Goal: Information Seeking & Learning: Understand process/instructions

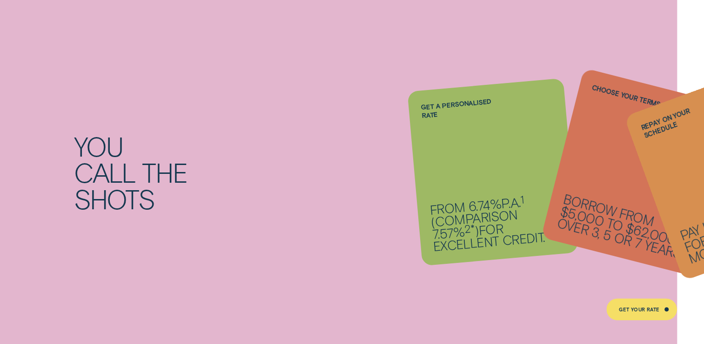
scroll to position [838, 0]
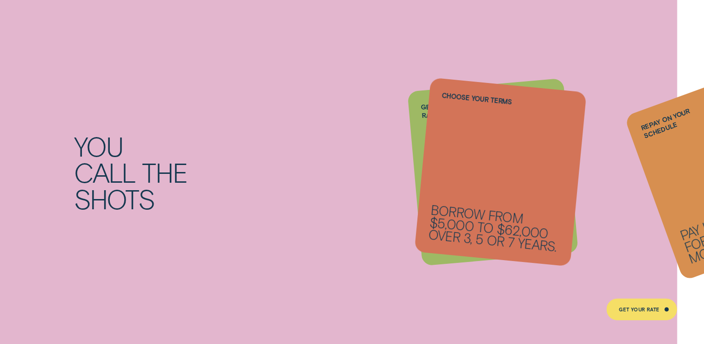
click at [459, 195] on li "Repay on your schedule Pay it back weekly, fortnightly or monthly." at bounding box center [493, 172] width 156 height 175
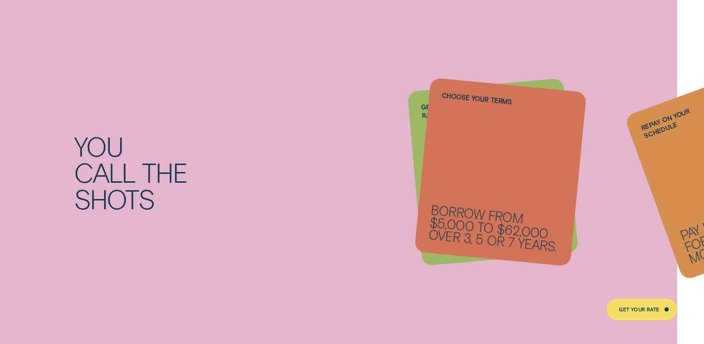
click at [419, 131] on li "Repay on your schedule Pay it back weekly, fortnightly or monthly." at bounding box center [493, 172] width 156 height 175
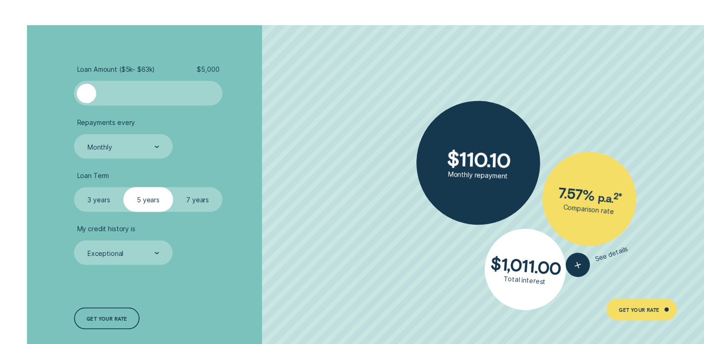
scroll to position [1694, 0]
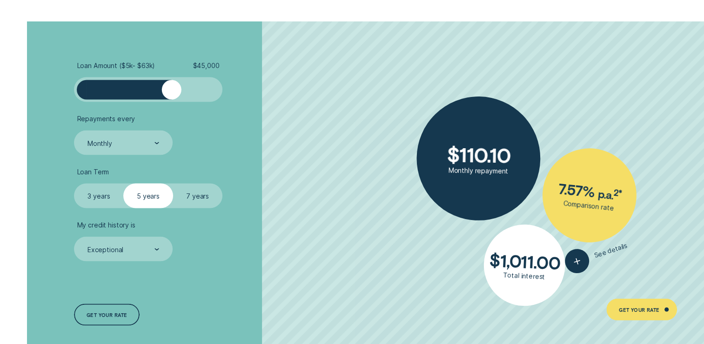
click at [171, 87] on div at bounding box center [148, 90] width 123 height 20
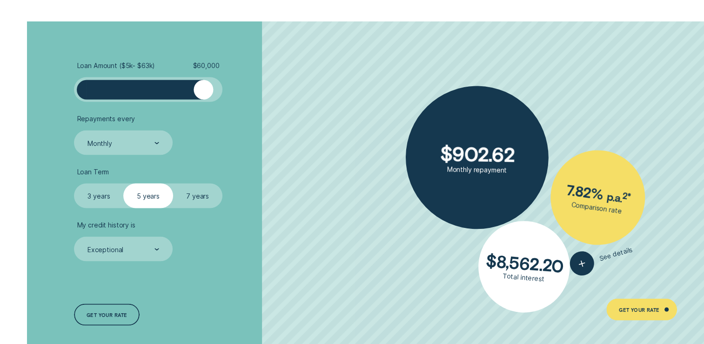
click at [204, 91] on div at bounding box center [148, 90] width 123 height 20
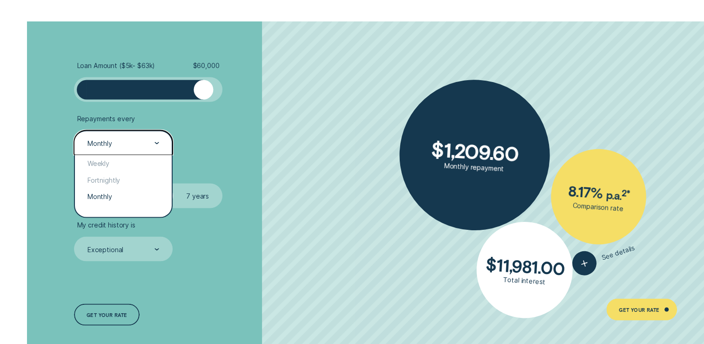
click at [160, 142] on div "Monthly" at bounding box center [123, 142] width 98 height 25
click at [110, 179] on div "Fortnightly" at bounding box center [123, 179] width 96 height 16
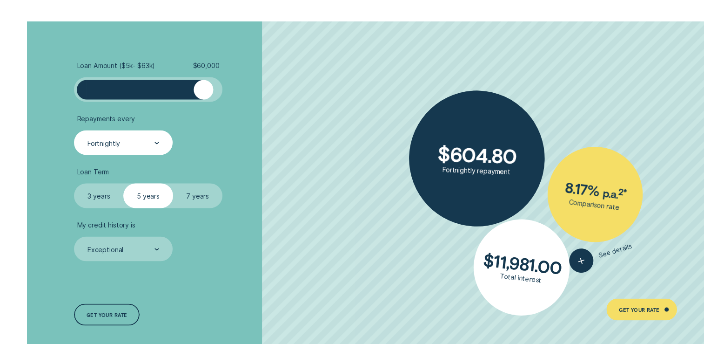
click at [197, 193] on label "7 years" at bounding box center [197, 195] width 49 height 25
click at [173, 183] on input "7 years" at bounding box center [173, 183] width 0 height 0
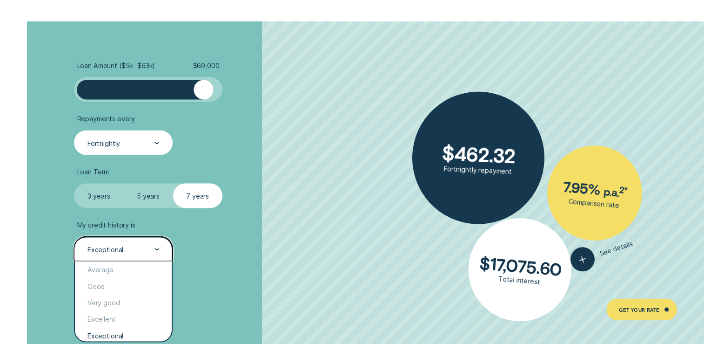
click at [157, 249] on icon at bounding box center [156, 248] width 3 height 1
click at [106, 317] on div "Excellent" at bounding box center [123, 318] width 96 height 16
